Goal: Transaction & Acquisition: Register for event/course

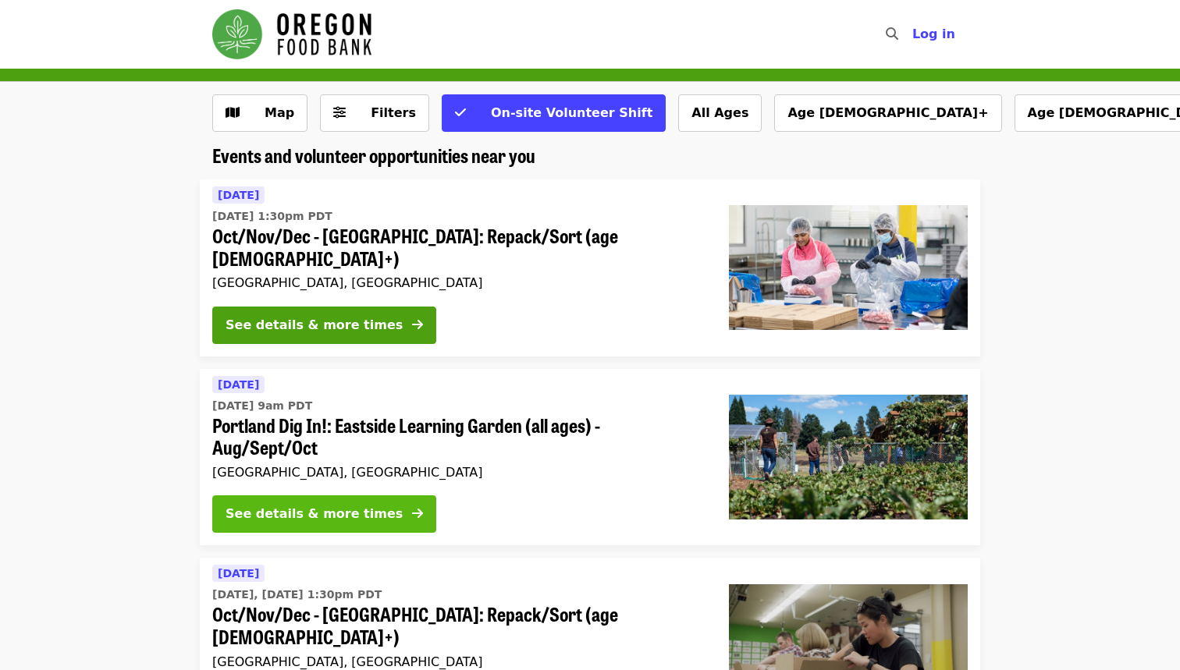
click at [337, 505] on div "See details & more times" at bounding box center [314, 514] width 177 height 19
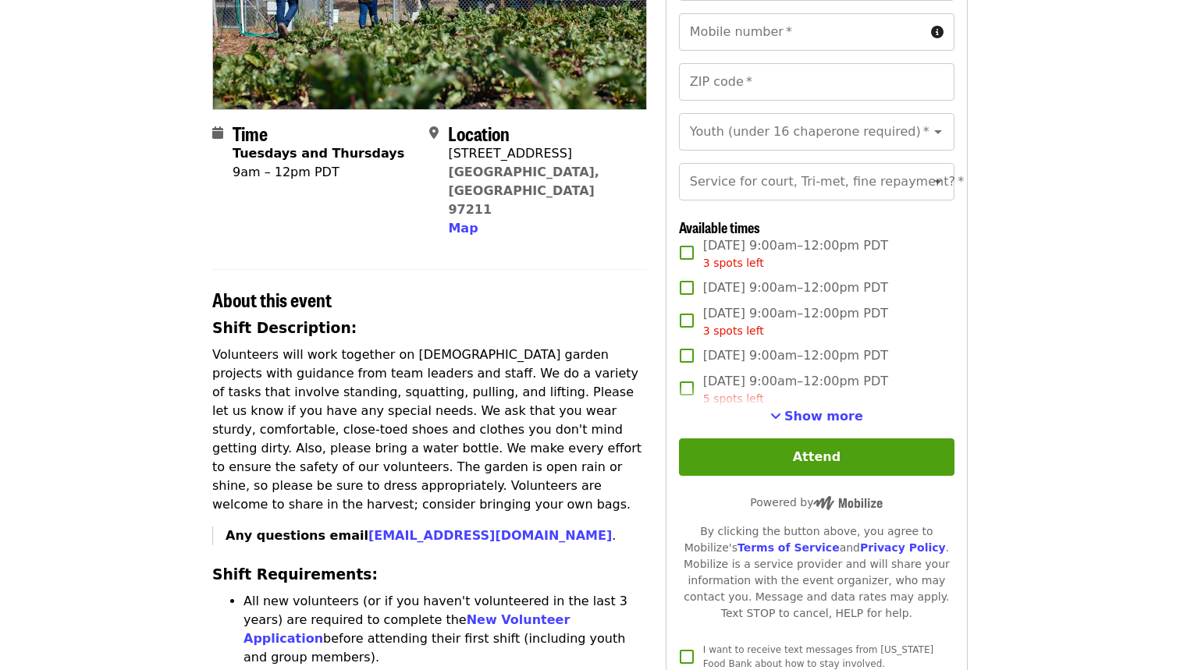
scroll to position [270, 0]
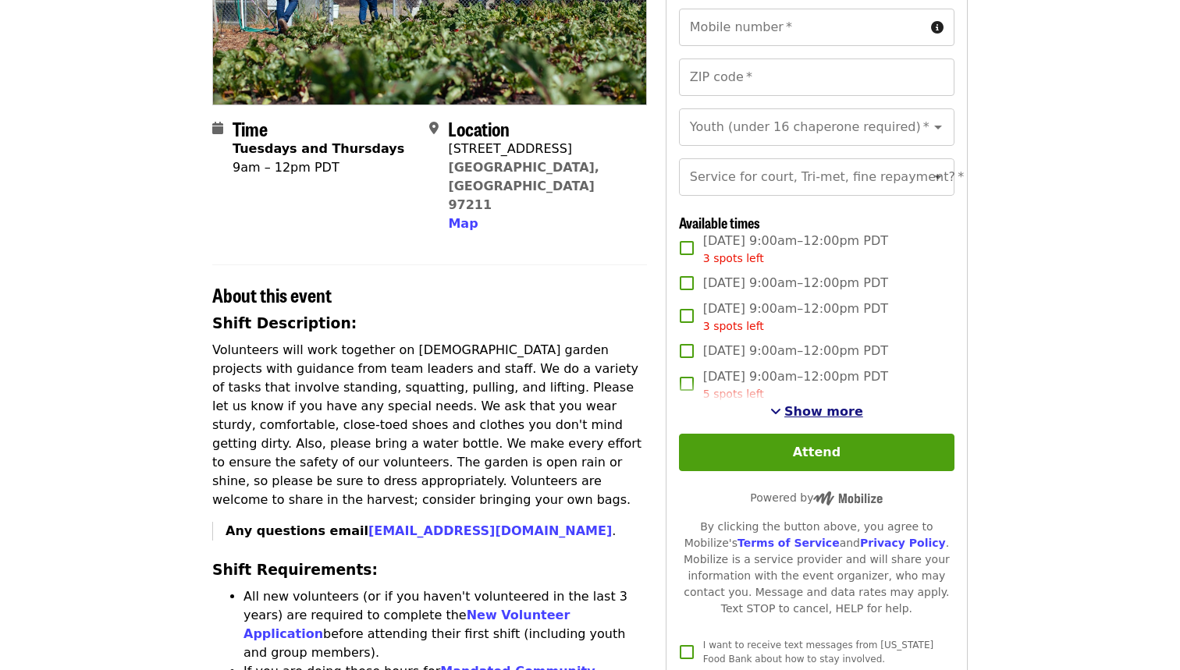
click at [814, 412] on span "Show more" at bounding box center [823, 411] width 79 height 15
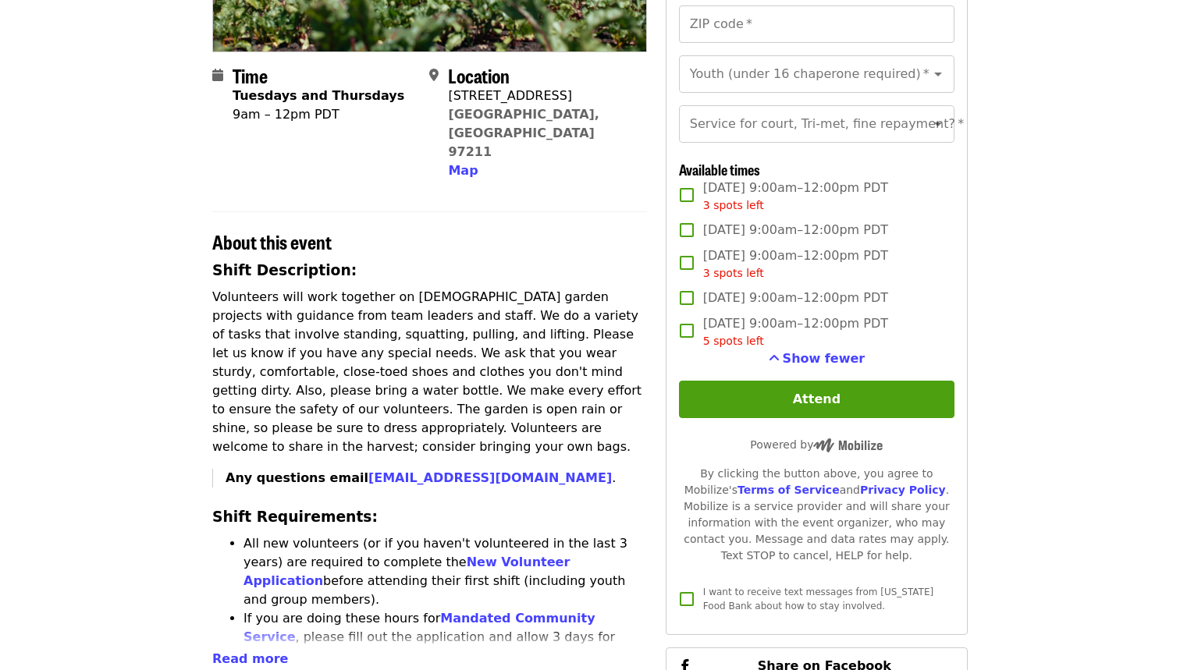
scroll to position [304, 0]
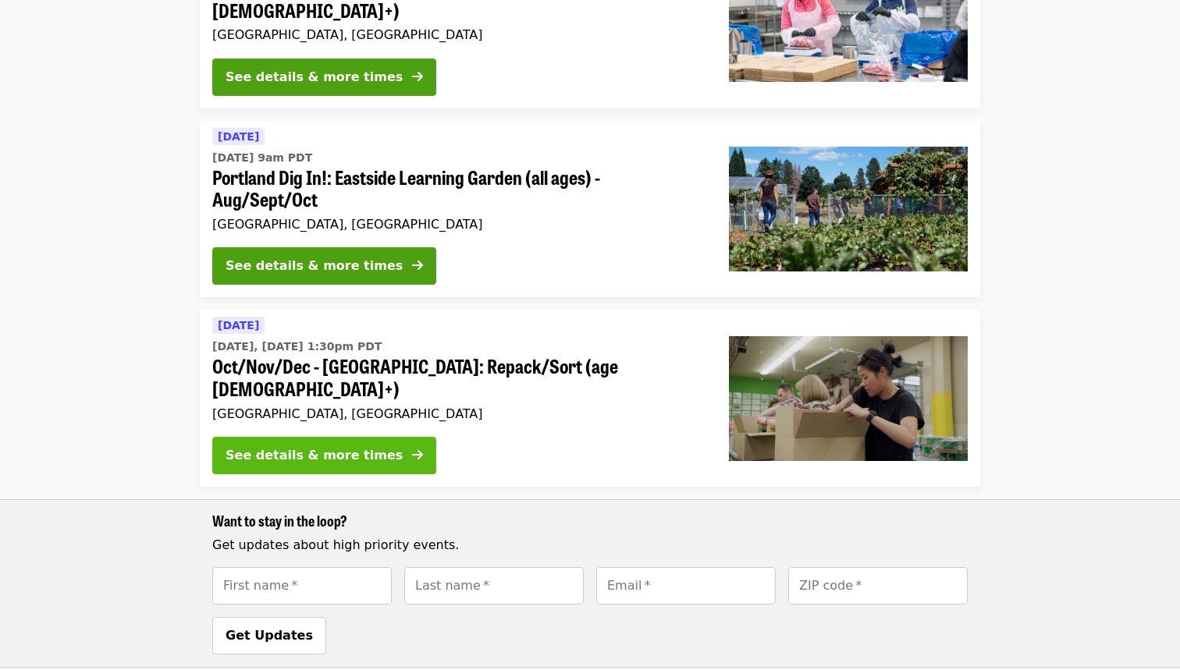
scroll to position [282, 0]
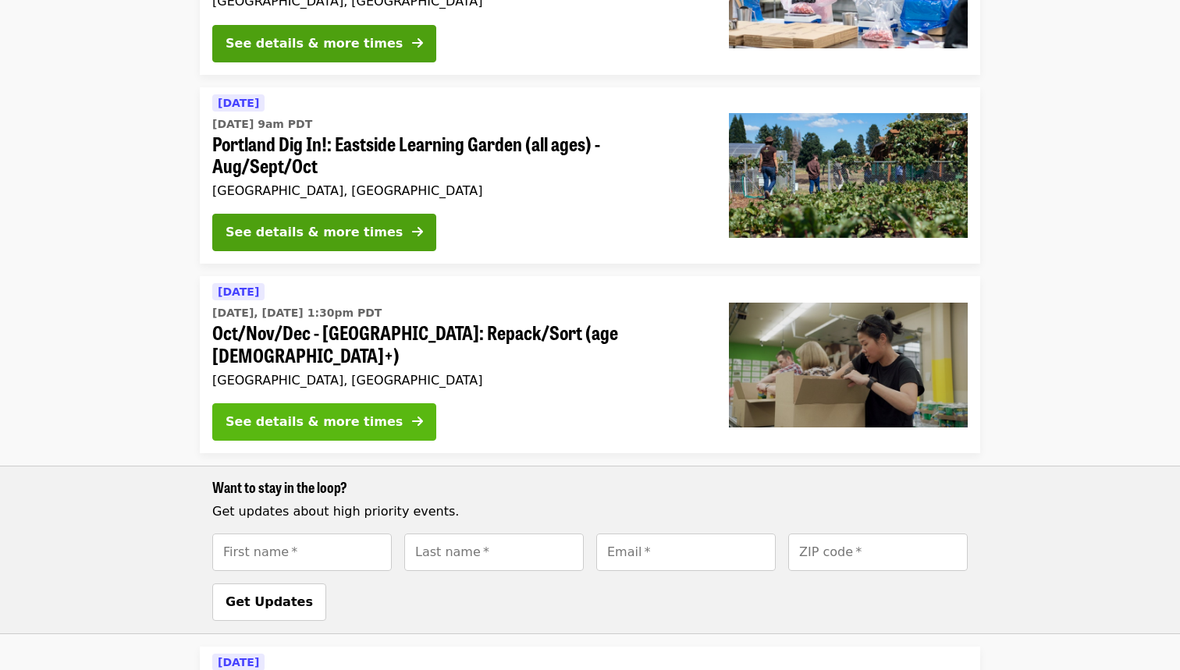
click at [353, 413] on div "See details & more times" at bounding box center [314, 422] width 177 height 19
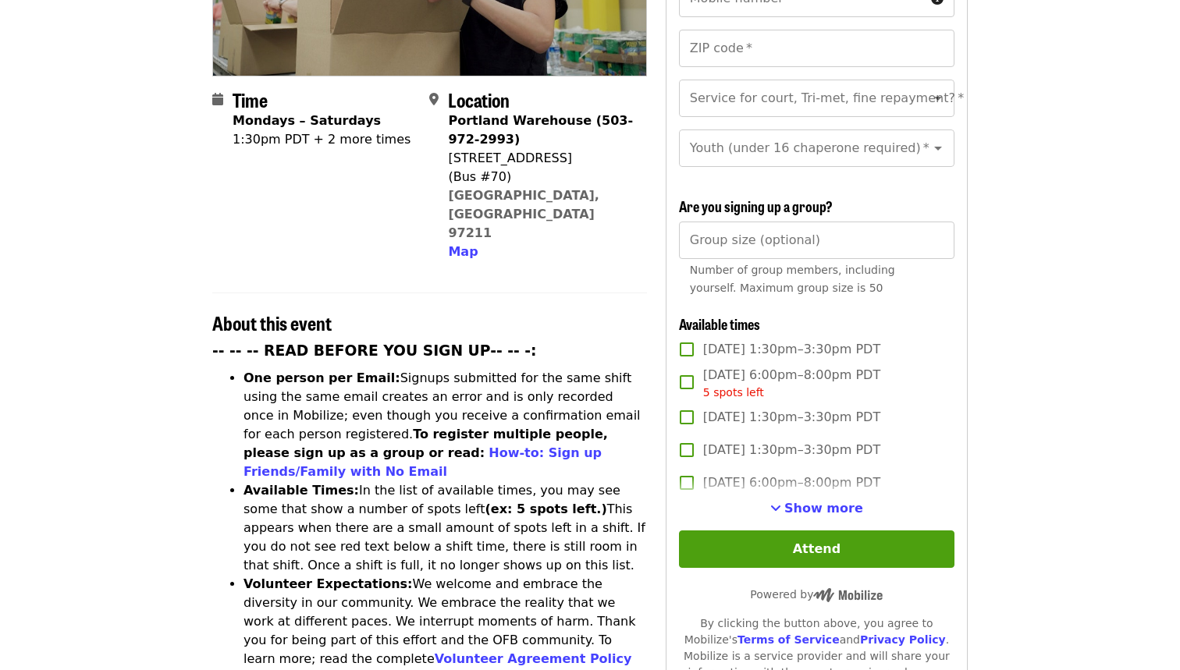
scroll to position [328, 0]
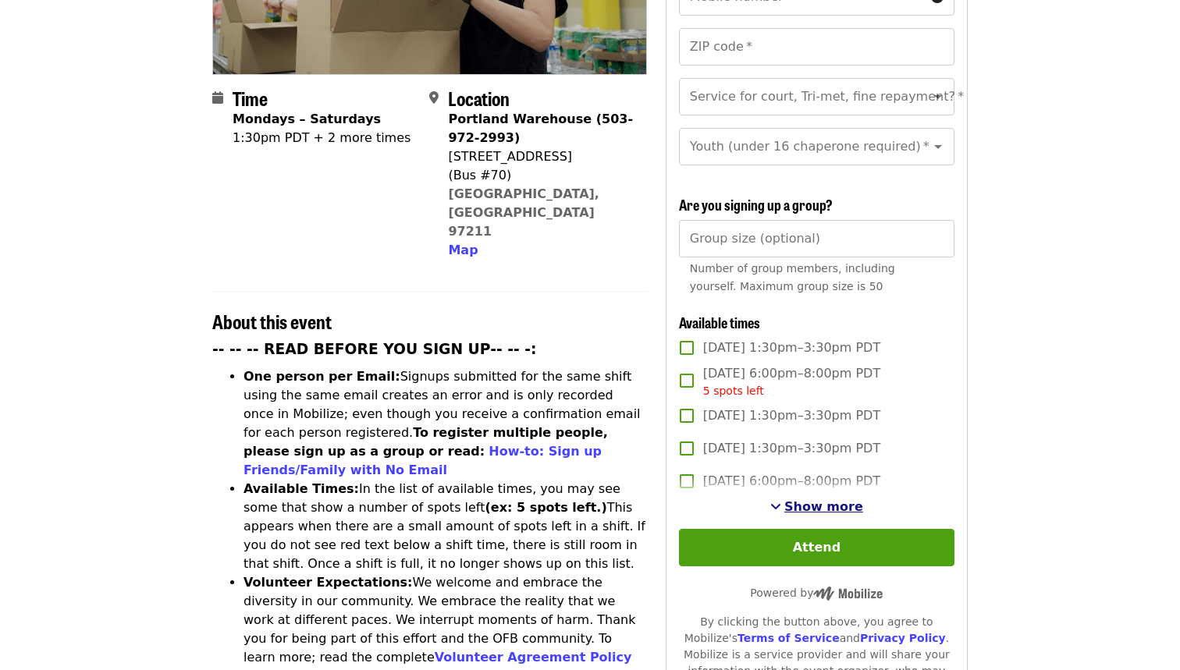
click at [814, 498] on button "Show more" at bounding box center [816, 507] width 93 height 19
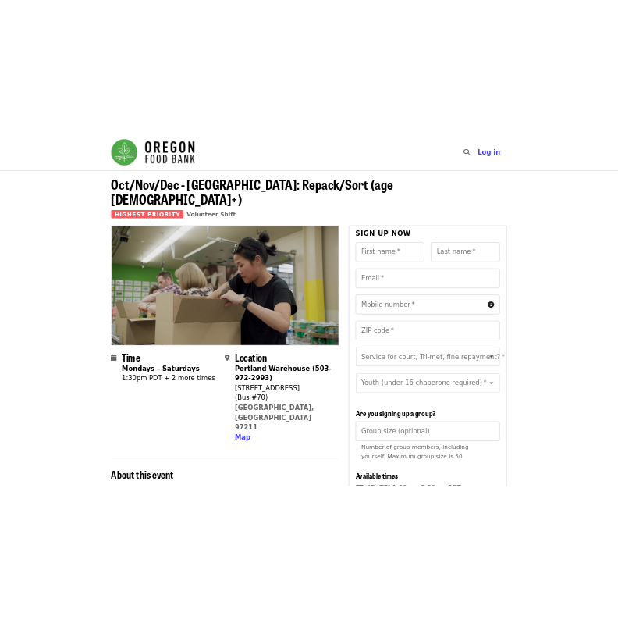
scroll to position [0, 0]
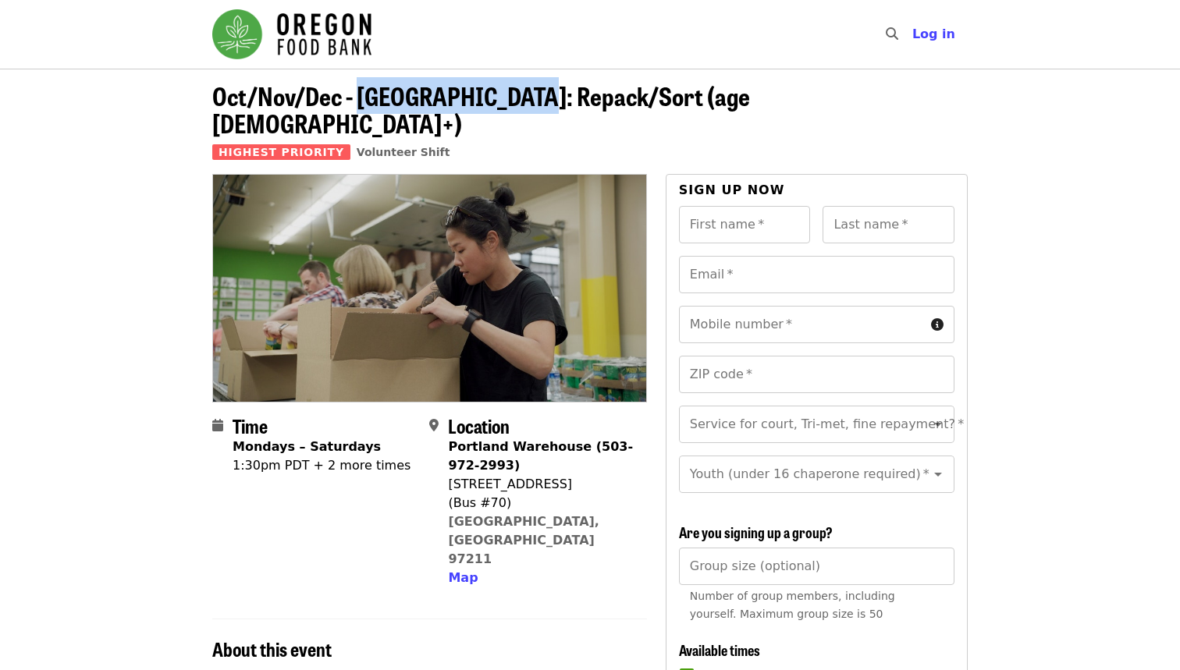
drag, startPoint x: 357, startPoint y: 95, endPoint x: 520, endPoint y: 105, distance: 162.6
click at [520, 105] on span "Oct/Nov/Dec - [GEOGRAPHIC_DATA]: Repack/Sort (age [DEMOGRAPHIC_DATA]+)" at bounding box center [481, 109] width 538 height 64
copy span "Portland: Repack"
click at [579, 112] on span "Oct/Nov/Dec - [GEOGRAPHIC_DATA]: Repack/Sort (age [DEMOGRAPHIC_DATA]+)" at bounding box center [481, 109] width 538 height 64
drag, startPoint x: 576, startPoint y: 99, endPoint x: 361, endPoint y: 90, distance: 215.6
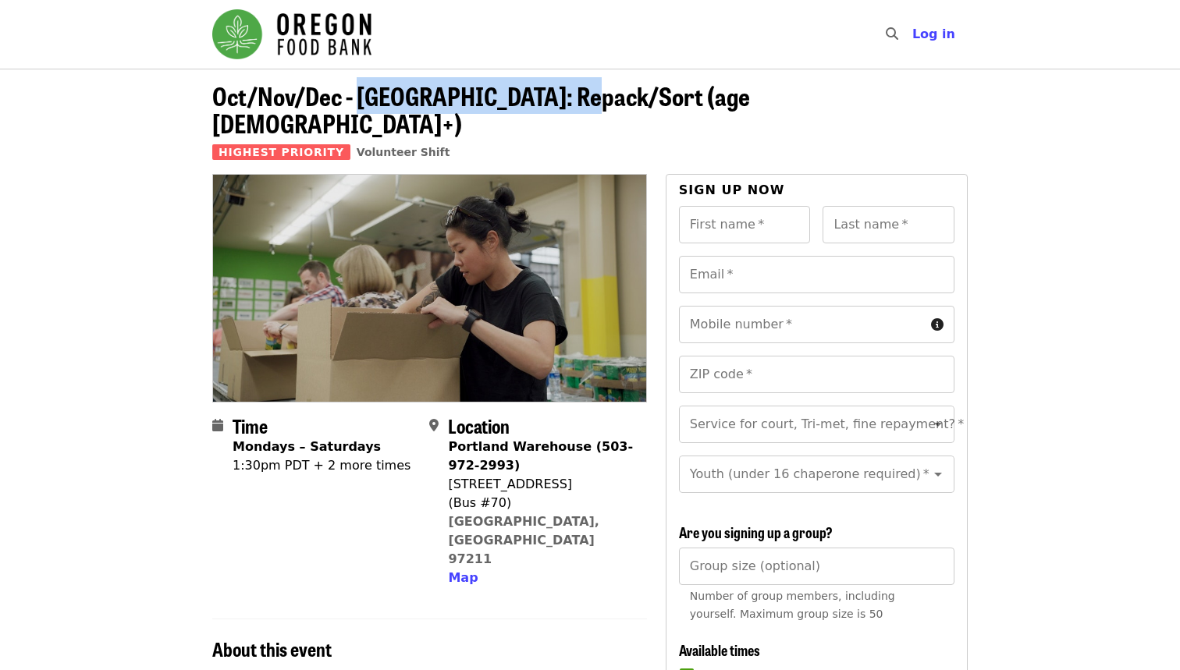
click at [361, 90] on span "Oct/Nov/Dec - [GEOGRAPHIC_DATA]: Repack/Sort (age [DEMOGRAPHIC_DATA]+)" at bounding box center [481, 109] width 538 height 64
copy span "Portland: Repack/Sort"
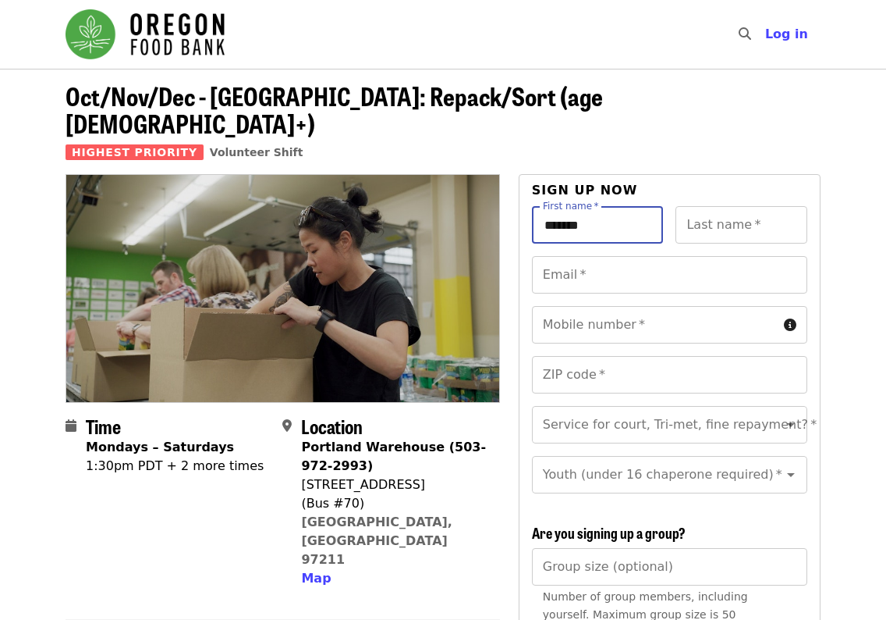
type input "*******"
type input "******"
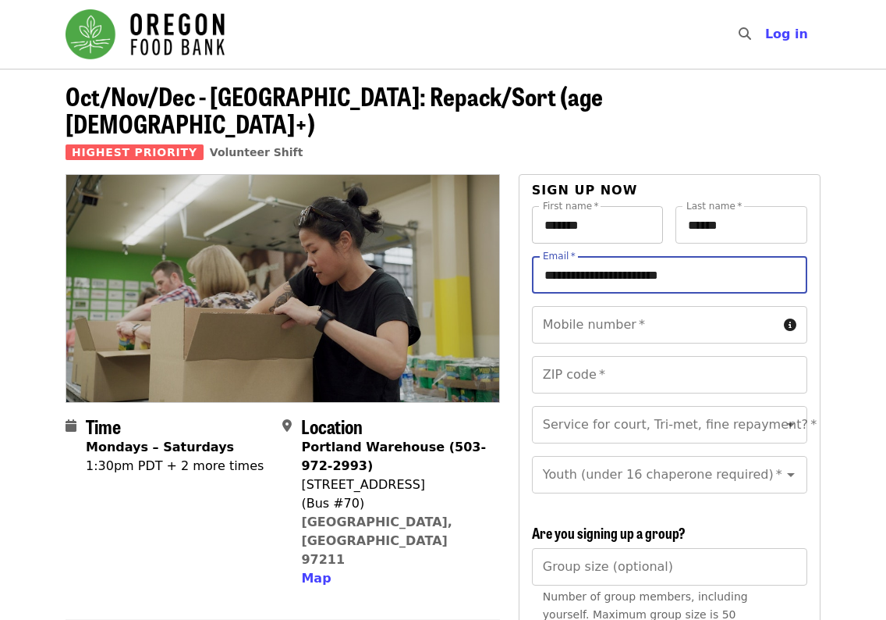
type input "**********"
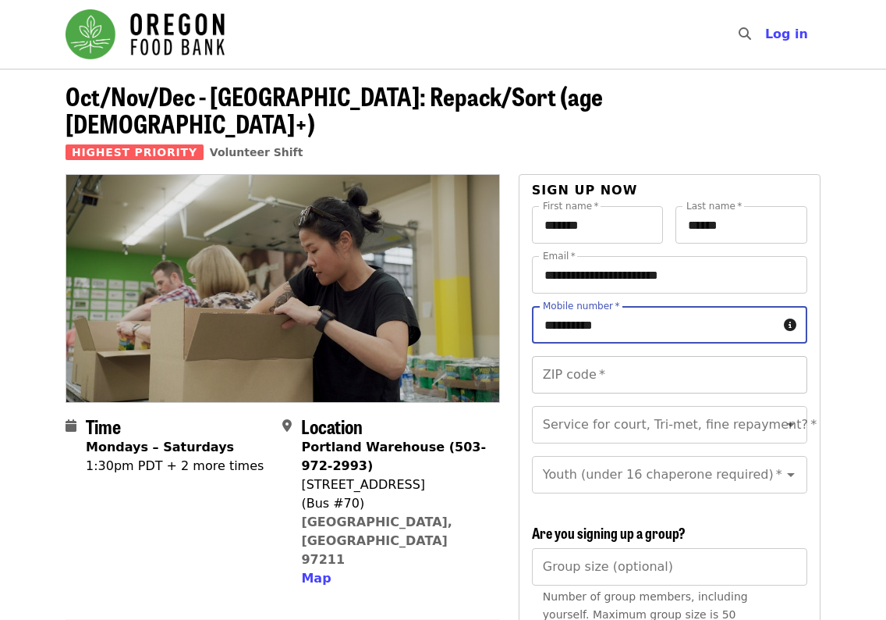
type input "**********"
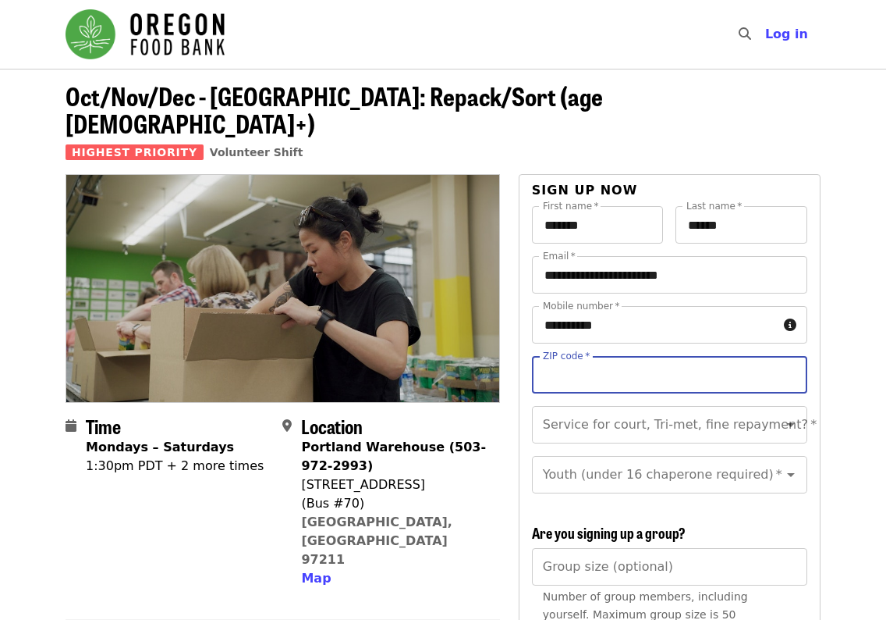
type input "*"
type input "*****"
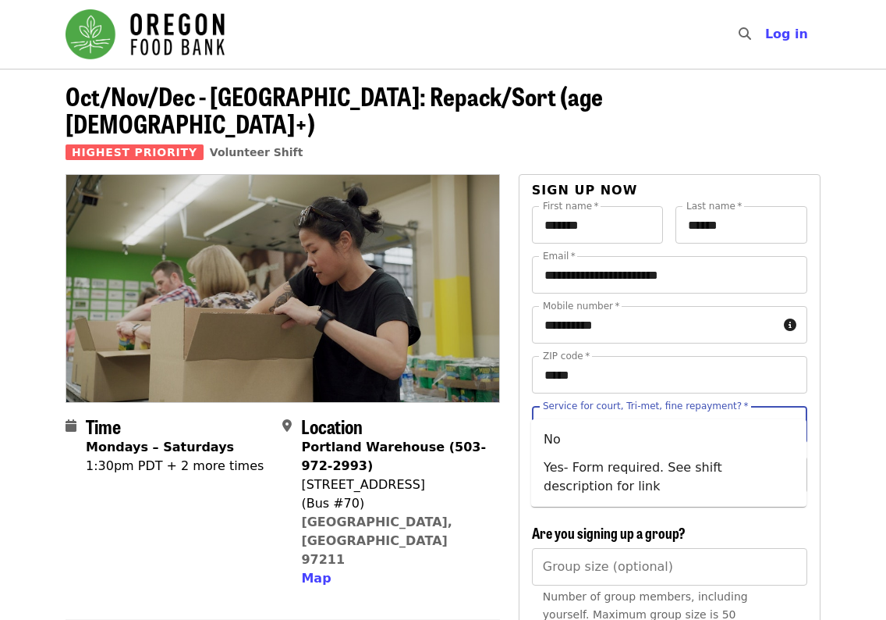
click at [591, 410] on input "Service for court, Tri-met, fine repayment?   *" at bounding box center [651, 425] width 212 height 30
click at [558, 441] on li "No" at bounding box center [668, 439] width 275 height 28
type input "**"
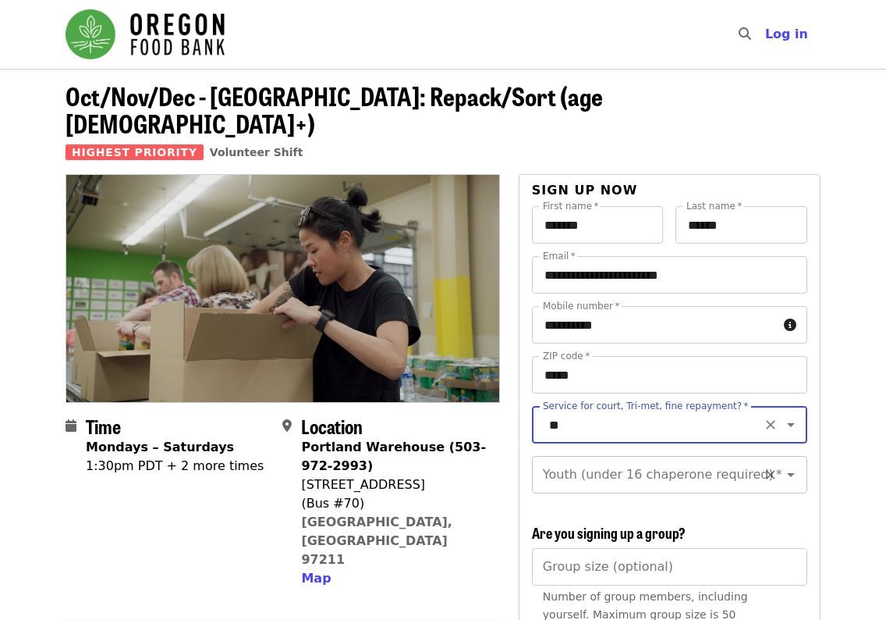
click at [591, 460] on input "Youth (under 16 chaperone required)   *" at bounding box center [651, 475] width 212 height 30
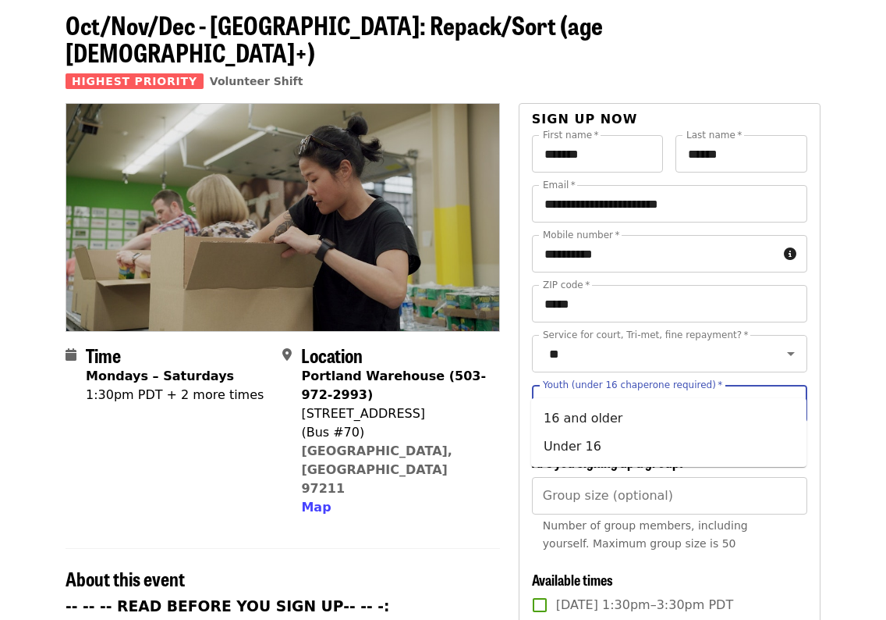
scroll to position [75, 0]
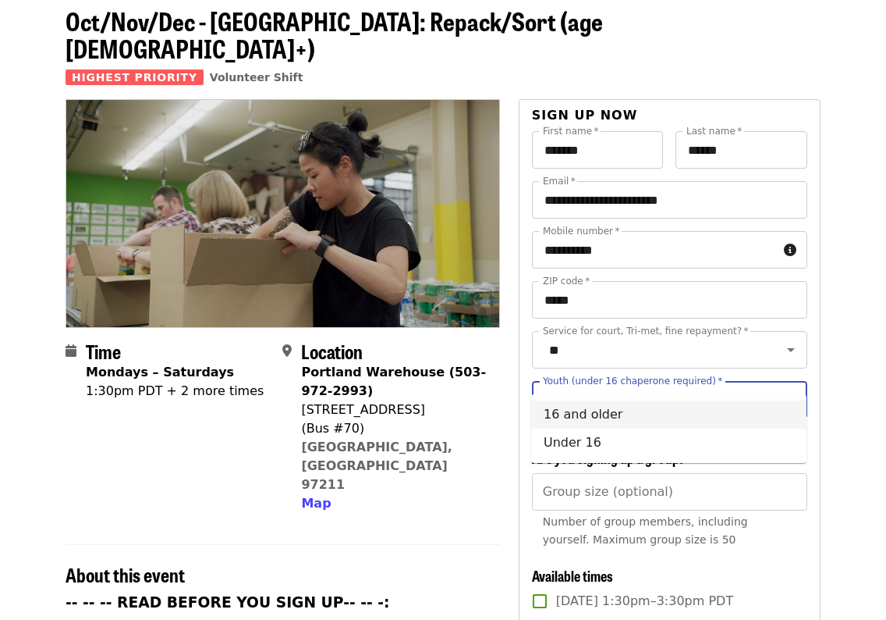
click at [585, 407] on li "16 and older" at bounding box center [668, 414] width 275 height 28
type input "**********"
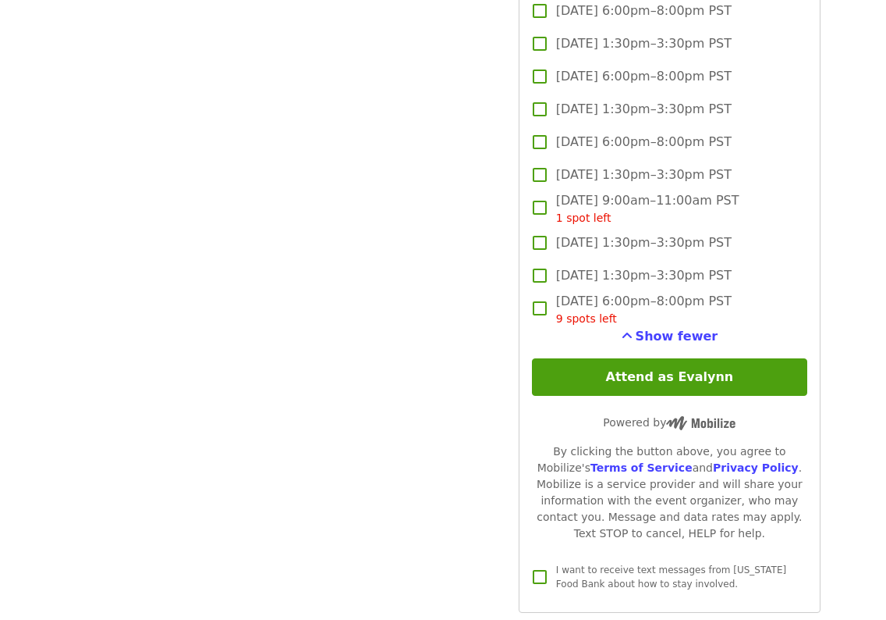
scroll to position [2417, 0]
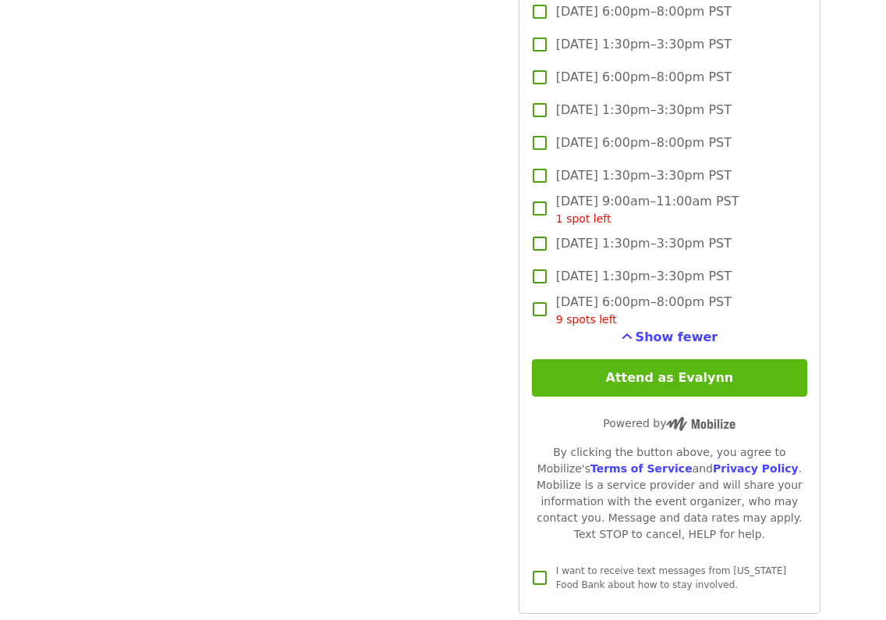
click at [595, 359] on button "Attend as Evalynn" at bounding box center [669, 377] width 275 height 37
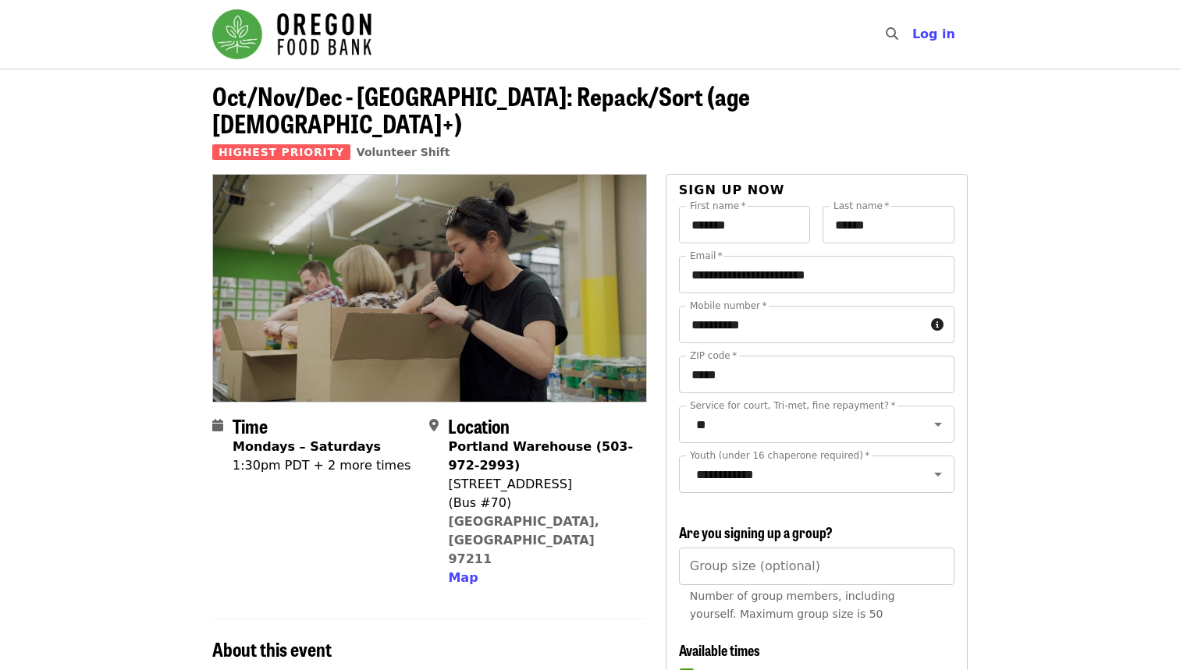
scroll to position [0, 0]
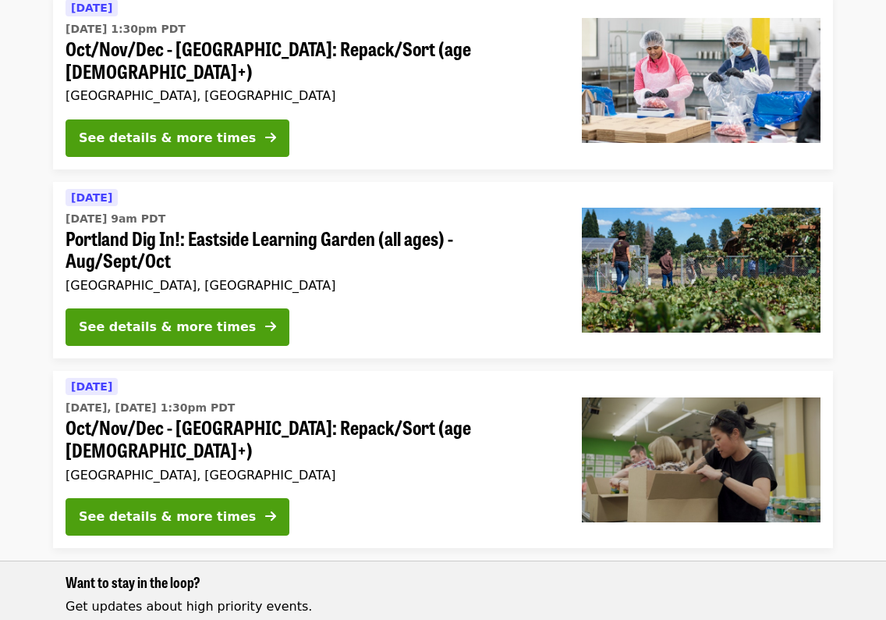
scroll to position [150, 0]
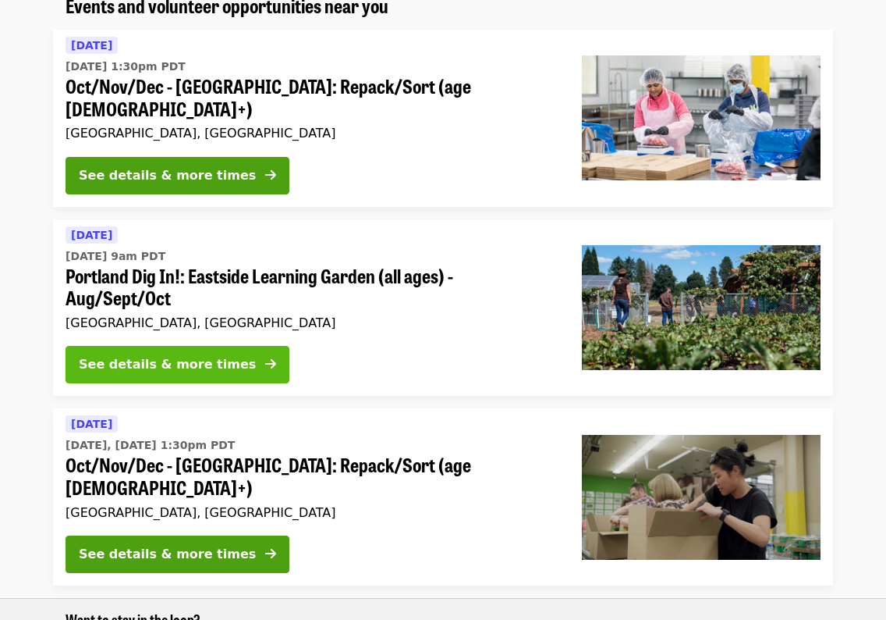
click at [265, 357] on icon "arrow-right icon" at bounding box center [270, 364] width 11 height 15
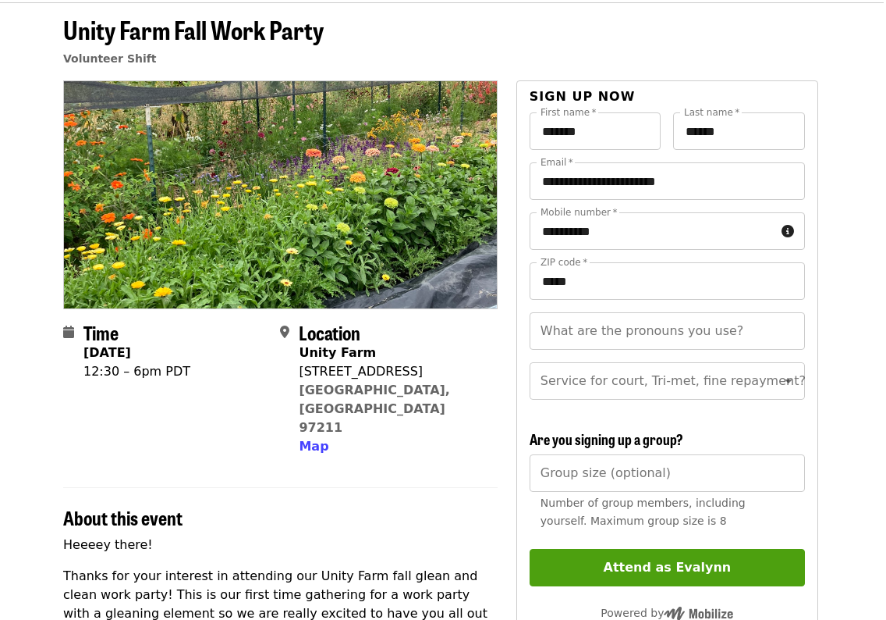
scroll to position [66, 3]
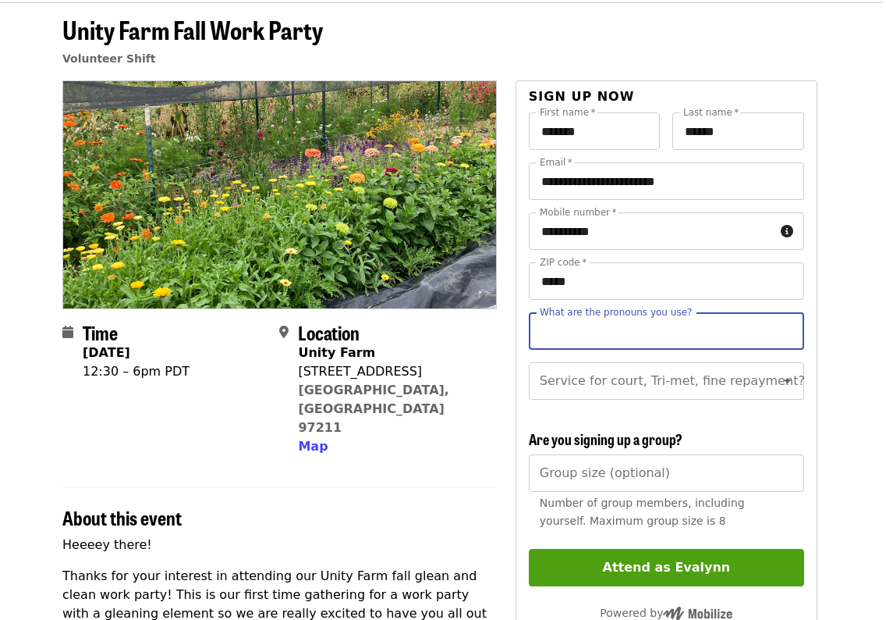
click at [658, 321] on div "What are the pronouns you use? What are the pronouns you use?" at bounding box center [666, 330] width 275 height 37
type input "*******"
click at [649, 382] on input "Service for court, Tri-met, fine repayment?" at bounding box center [648, 381] width 212 height 30
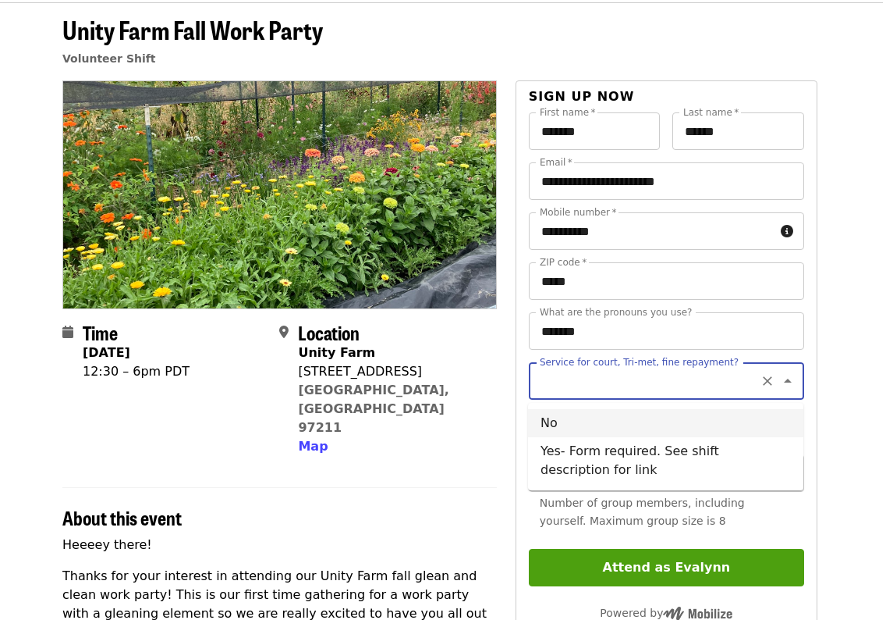
click at [576, 418] on li "No" at bounding box center [665, 423] width 275 height 28
type input "**"
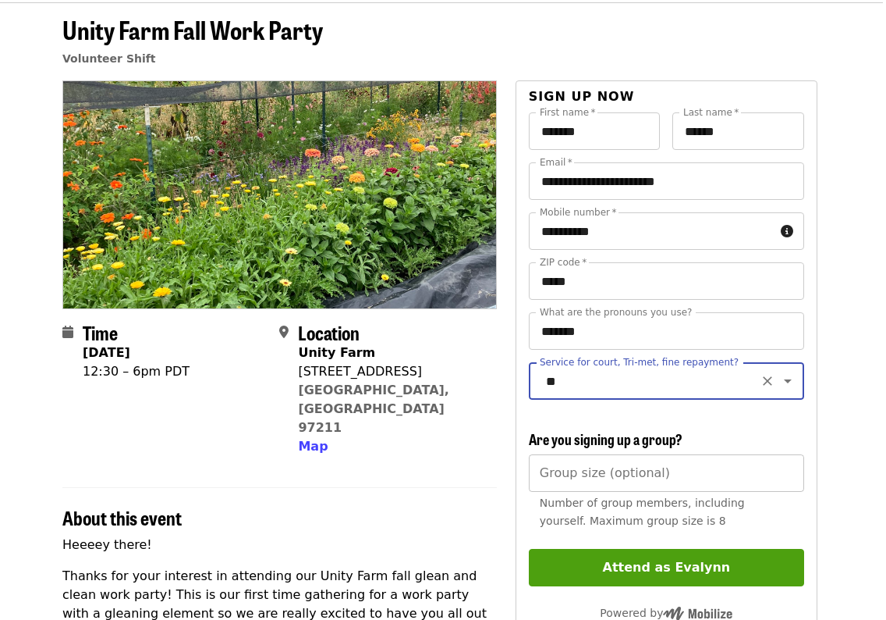
click at [580, 473] on input "Group size (optional)" at bounding box center [666, 472] width 275 height 37
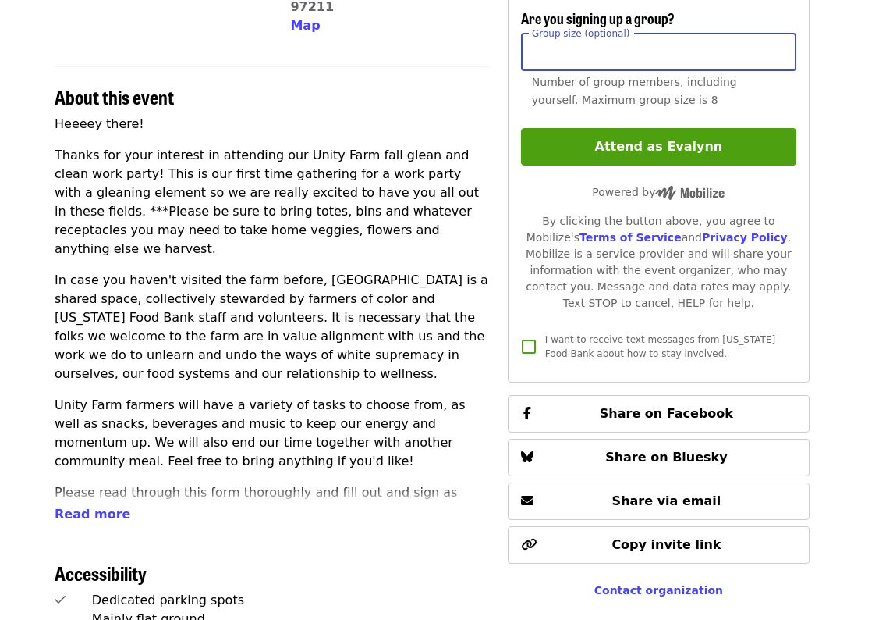
scroll to position [489, 11]
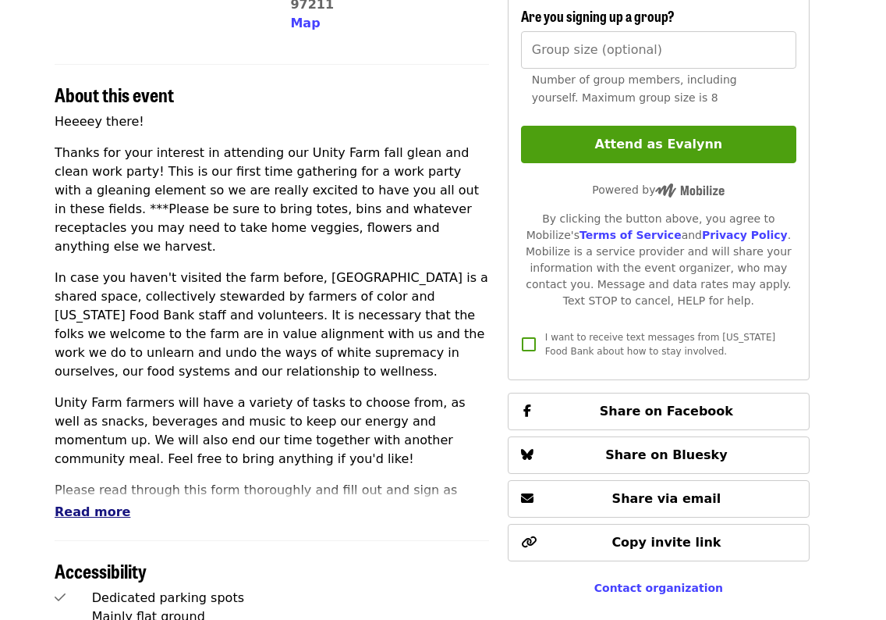
click at [101, 504] on span "Read more" at bounding box center [93, 511] width 76 height 15
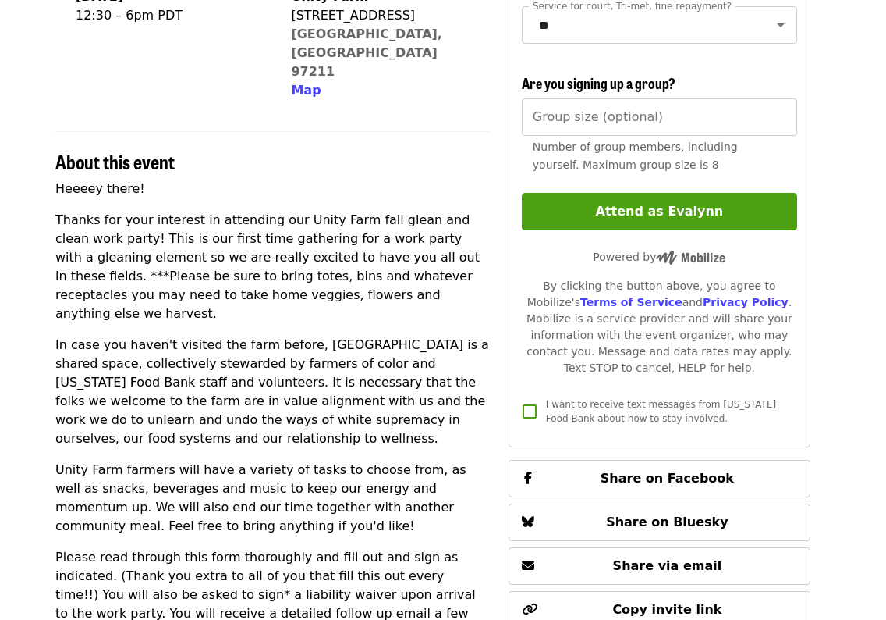
scroll to position [428, 10]
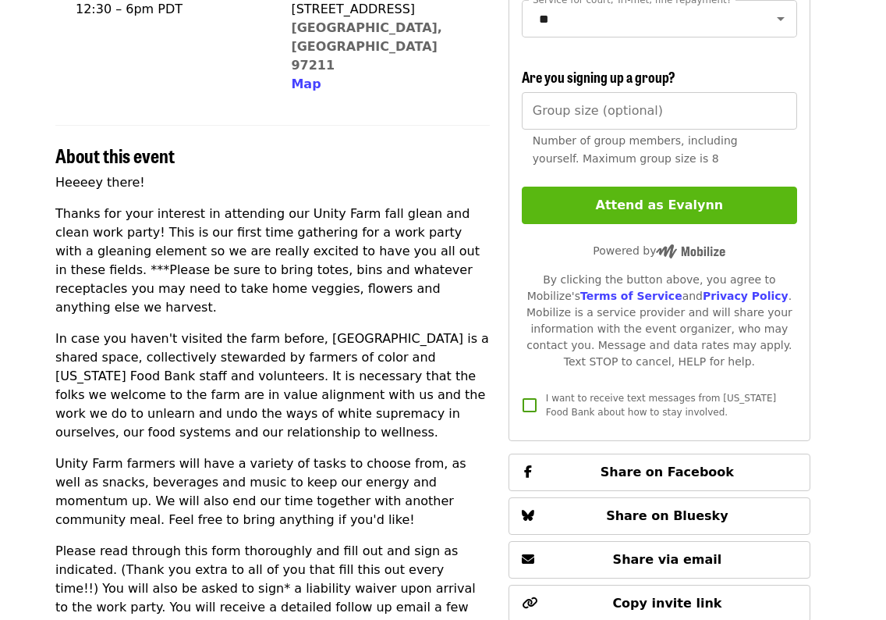
click at [659, 207] on button "Attend as Evalynn" at bounding box center [659, 204] width 275 height 37
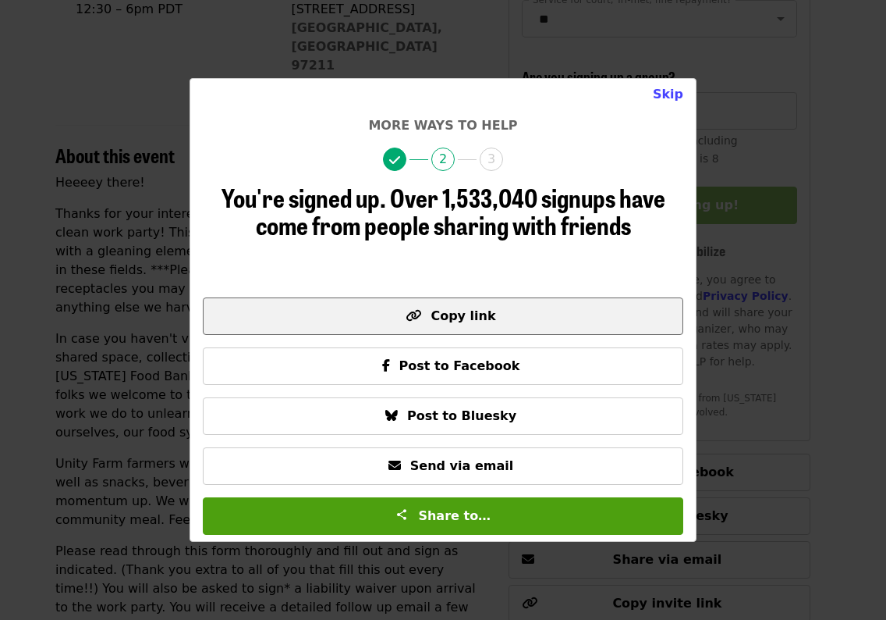
click at [460, 317] on span "Copy link" at bounding box center [463, 315] width 65 height 15
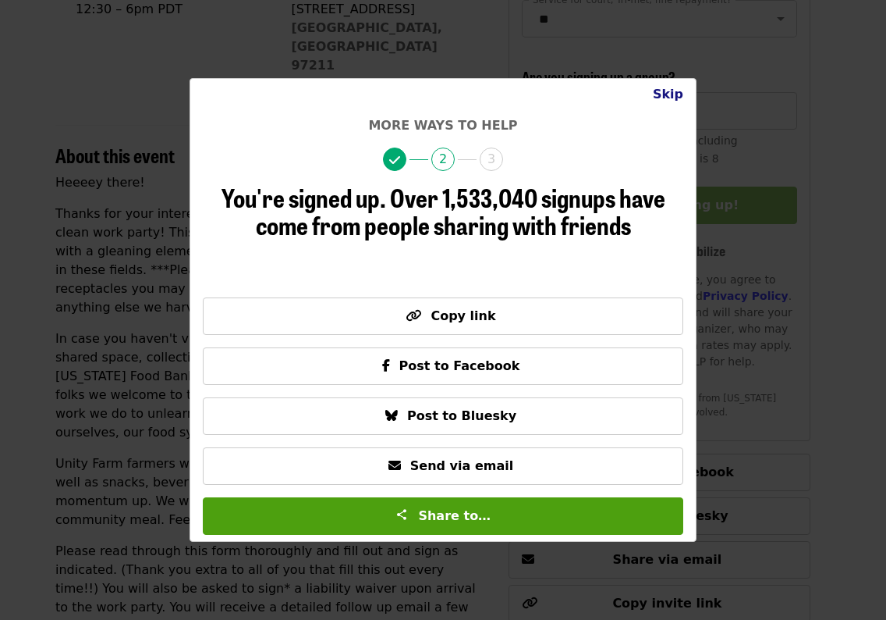
click at [669, 83] on button "Skip" at bounding box center [668, 94] width 55 height 31
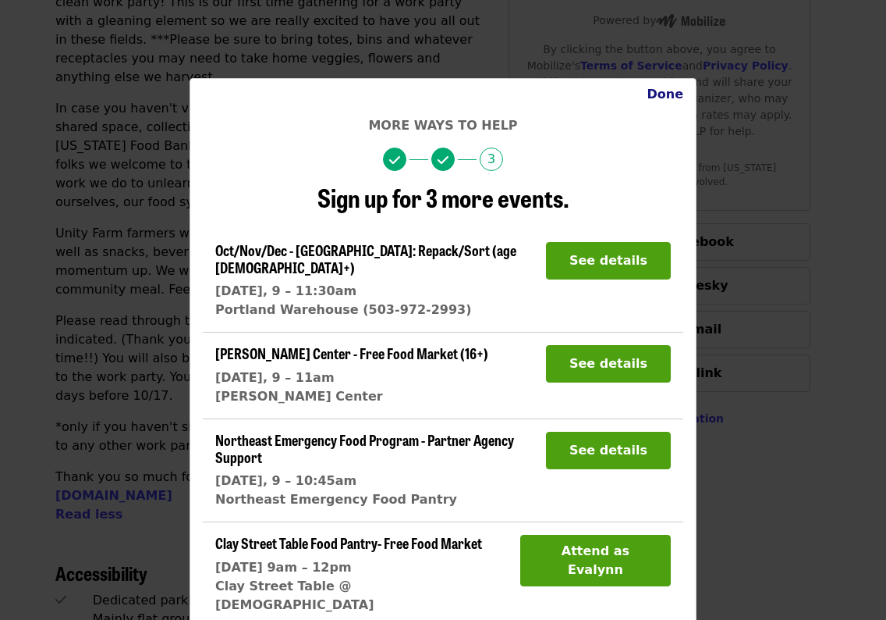
scroll to position [0, 0]
click at [662, 94] on button "Done" at bounding box center [665, 94] width 62 height 31
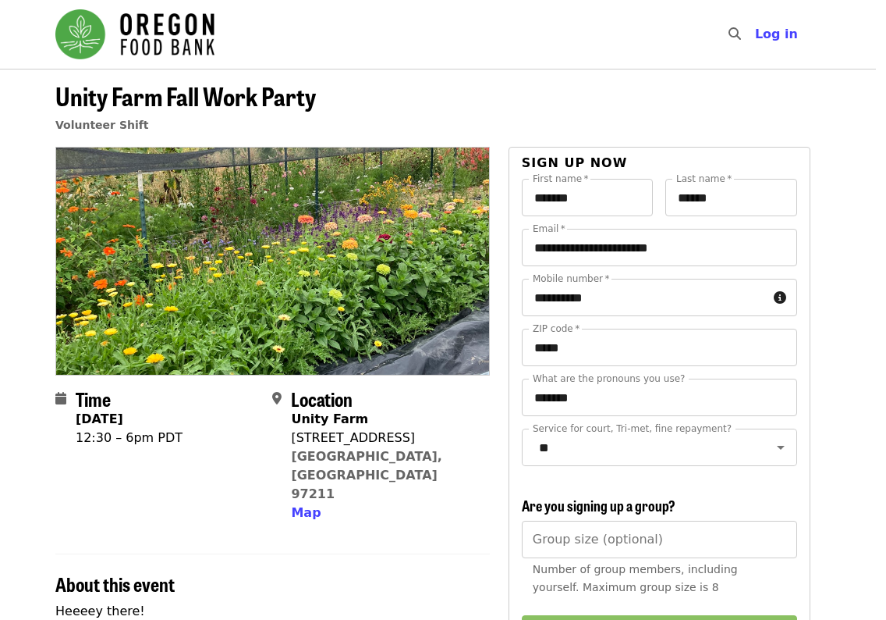
scroll to position [0, 10]
drag, startPoint x: 64, startPoint y: 94, endPoint x: 333, endPoint y: 76, distance: 269.8
click at [333, 76] on header "Unity Farm Fall Work Party [DEMOGRAPHIC_DATA] Shift" at bounding box center [433, 108] width 886 height 78
click at [314, 101] on span "Unity Farm Fall Work Party" at bounding box center [185, 95] width 261 height 37
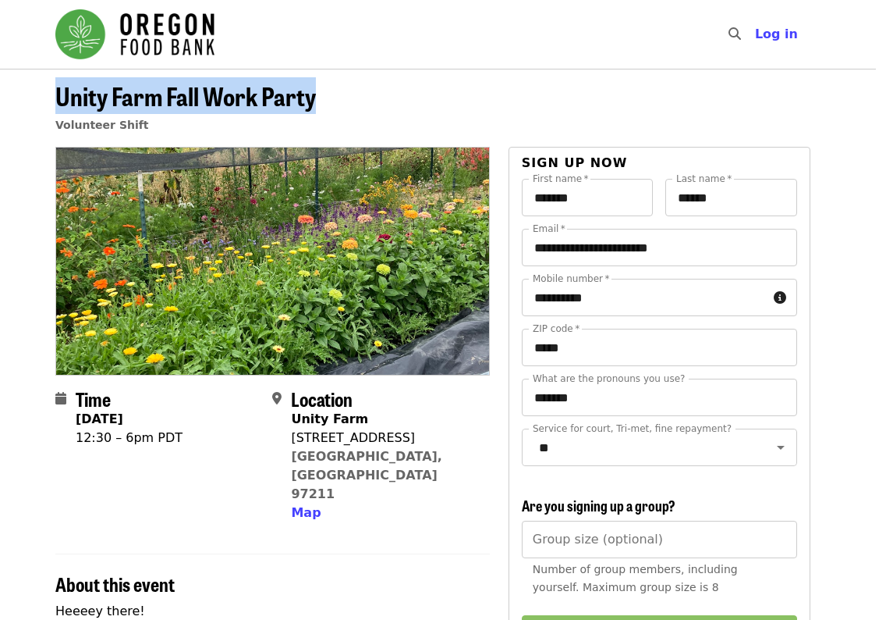
drag, startPoint x: 326, startPoint y: 108, endPoint x: 25, endPoint y: 105, distance: 301.2
click at [26, 105] on header "Unity Farm Fall Work Party [DEMOGRAPHIC_DATA] Shift" at bounding box center [433, 108] width 886 height 78
copy span "Unity Farm Fall Work Party"
